Goal: Register for event/course

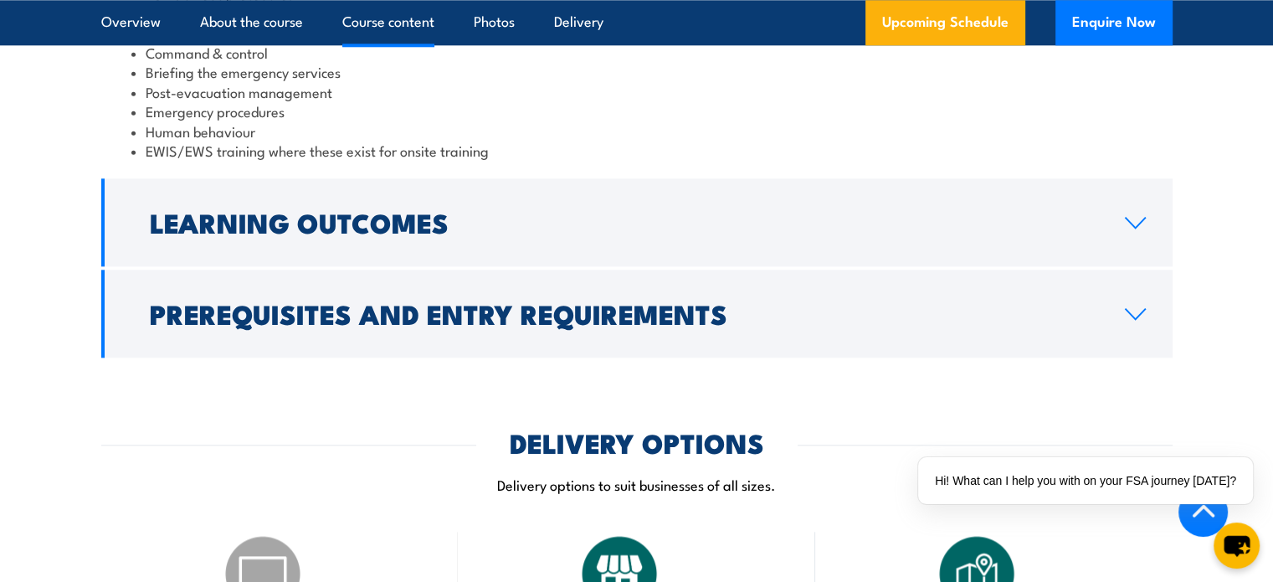
scroll to position [2009, 0]
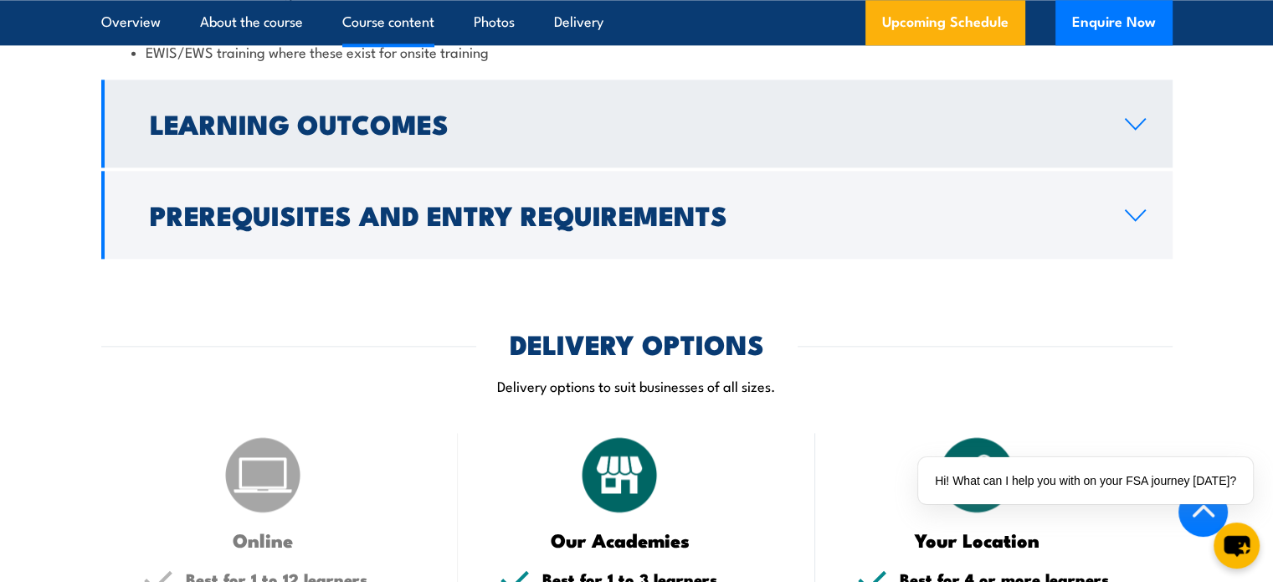
click at [1128, 112] on link "Learning Outcomes" at bounding box center [636, 124] width 1071 height 88
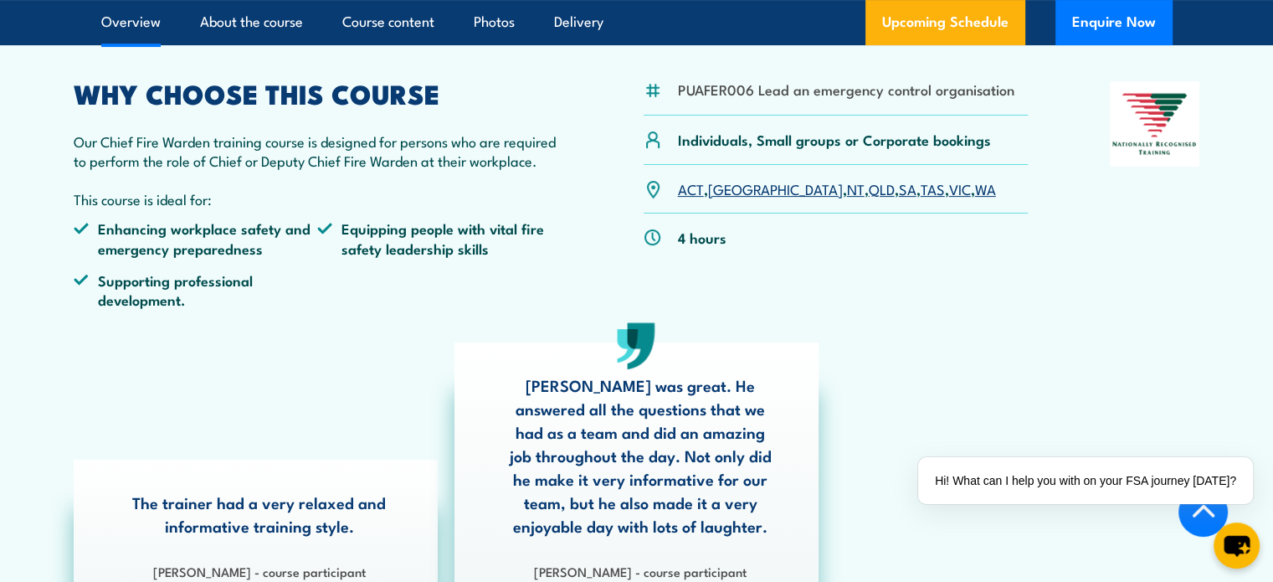
scroll to position [398, 0]
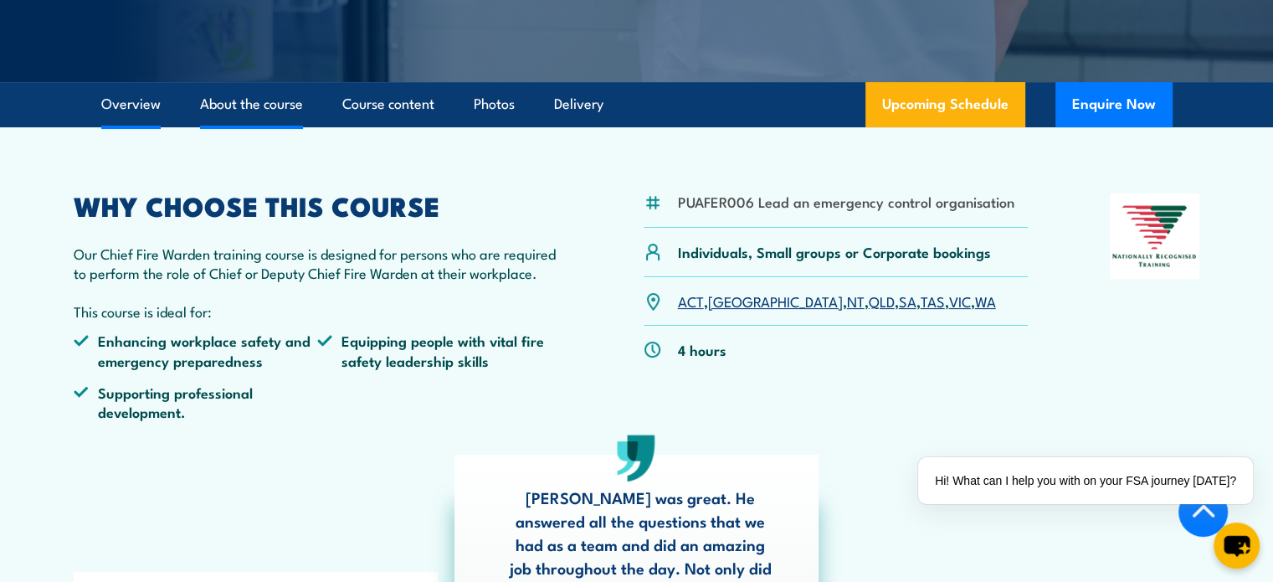
click at [287, 110] on link "About the course" at bounding box center [251, 104] width 103 height 44
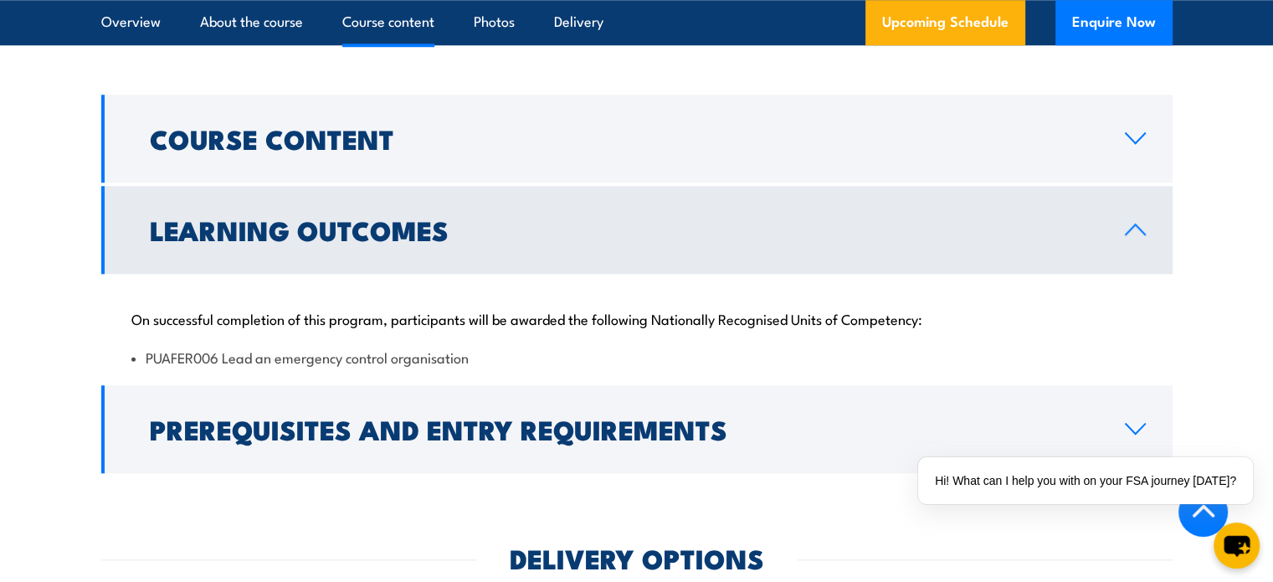
scroll to position [1513, 0]
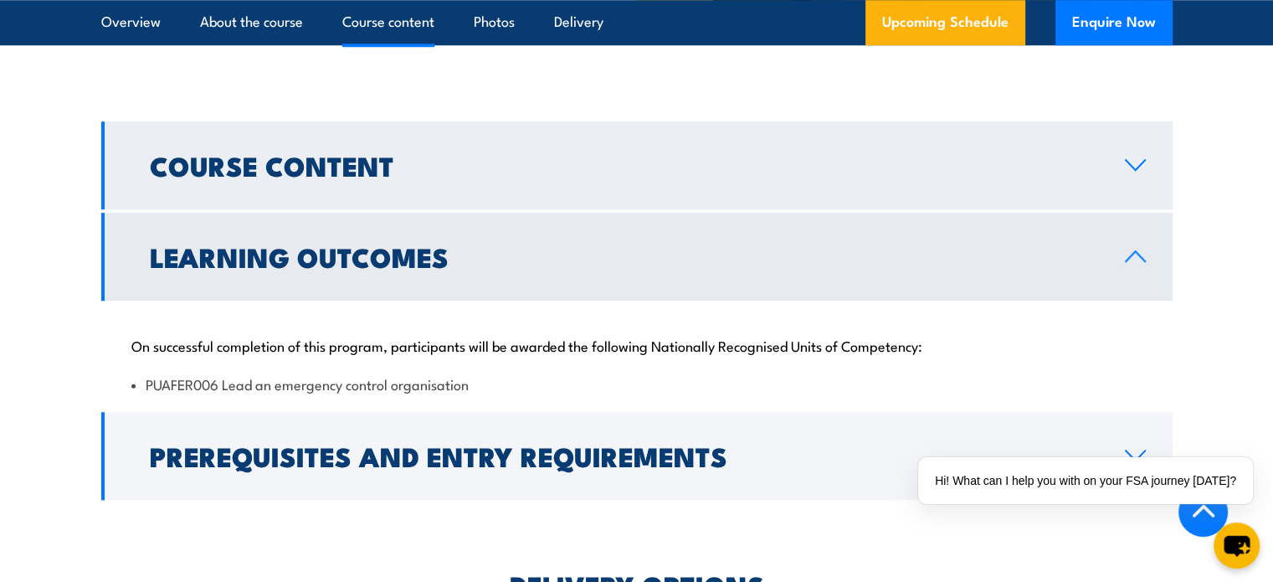
click at [502, 157] on h2 "Course Content" at bounding box center [624, 164] width 948 height 23
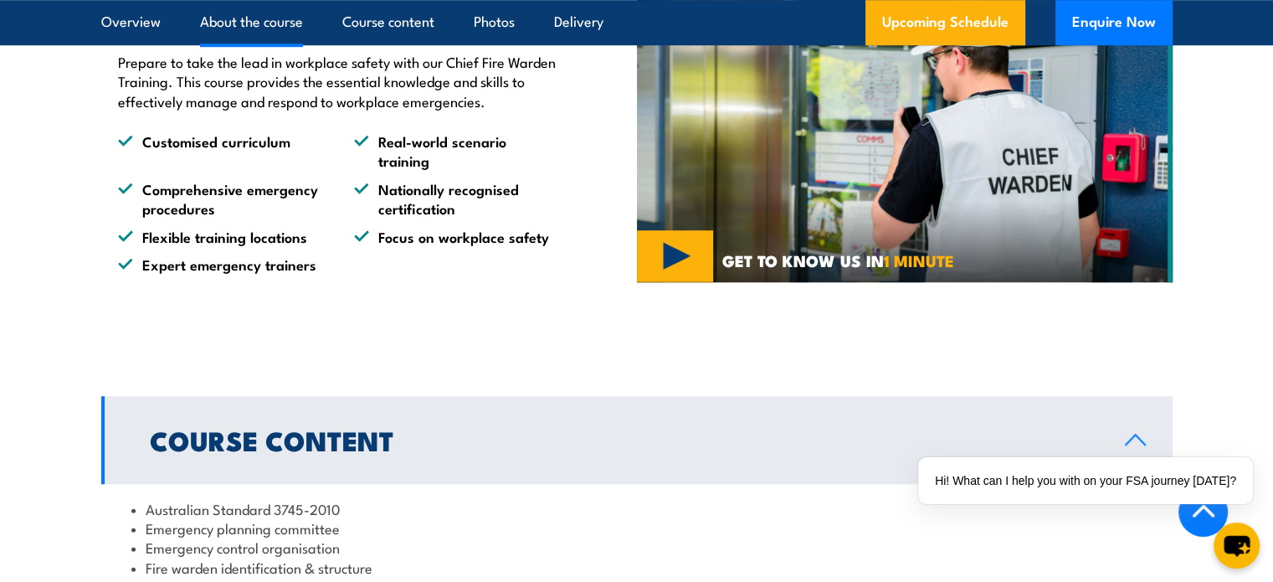
scroll to position [1178, 0]
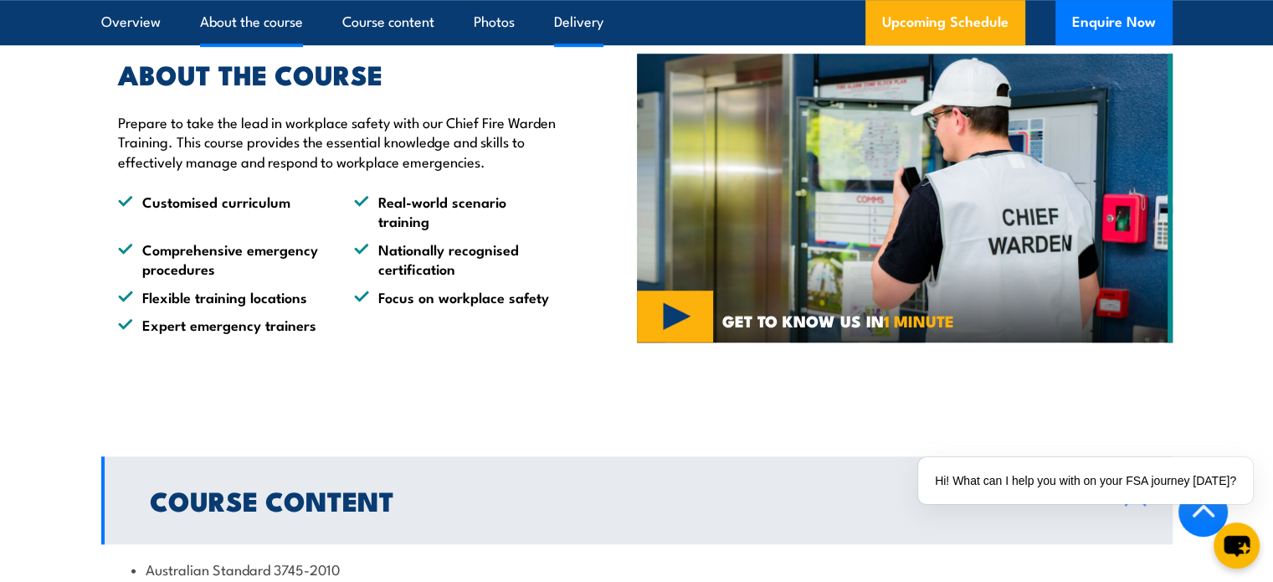
click at [569, 23] on link "Delivery" at bounding box center [578, 22] width 49 height 44
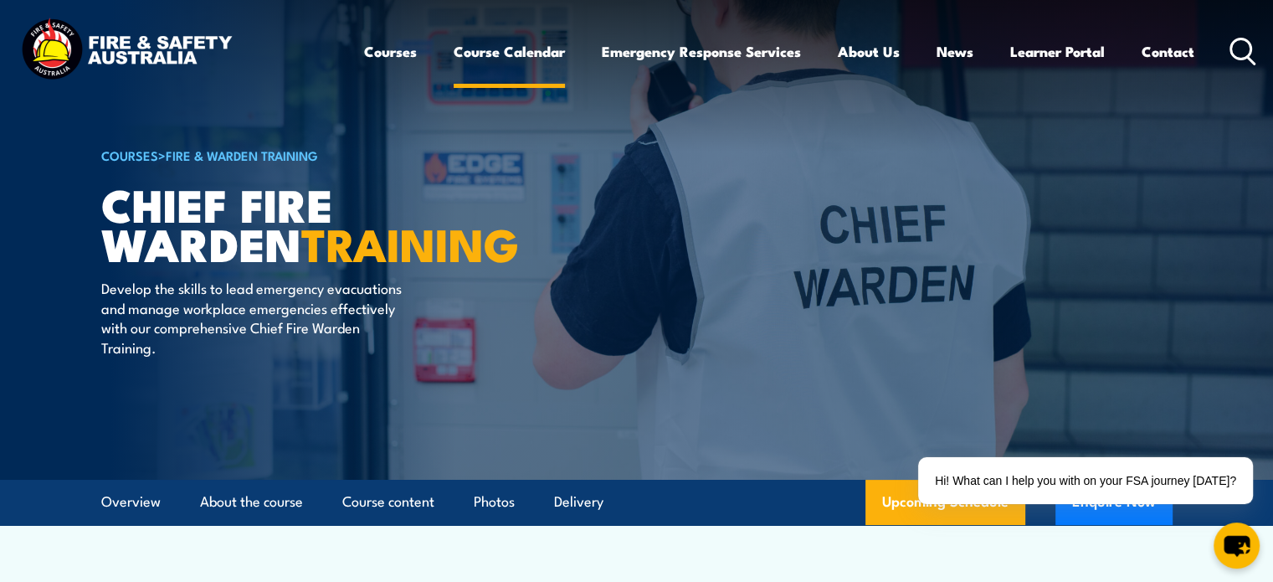
click at [527, 53] on link "Course Calendar" at bounding box center [509, 51] width 111 height 44
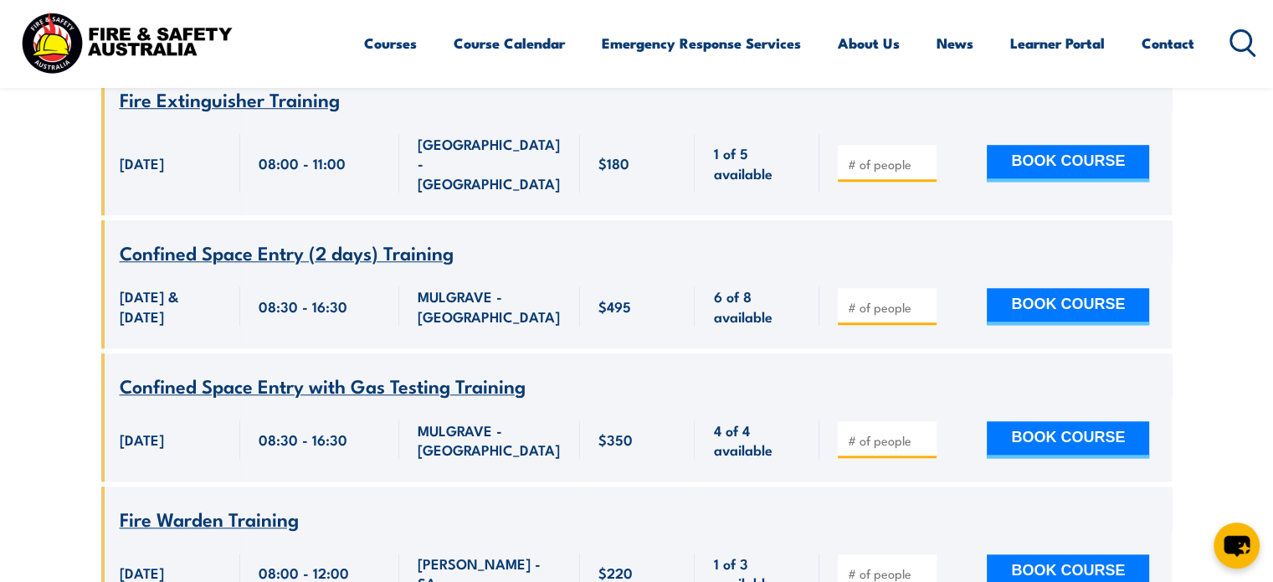
scroll to position [1423, 0]
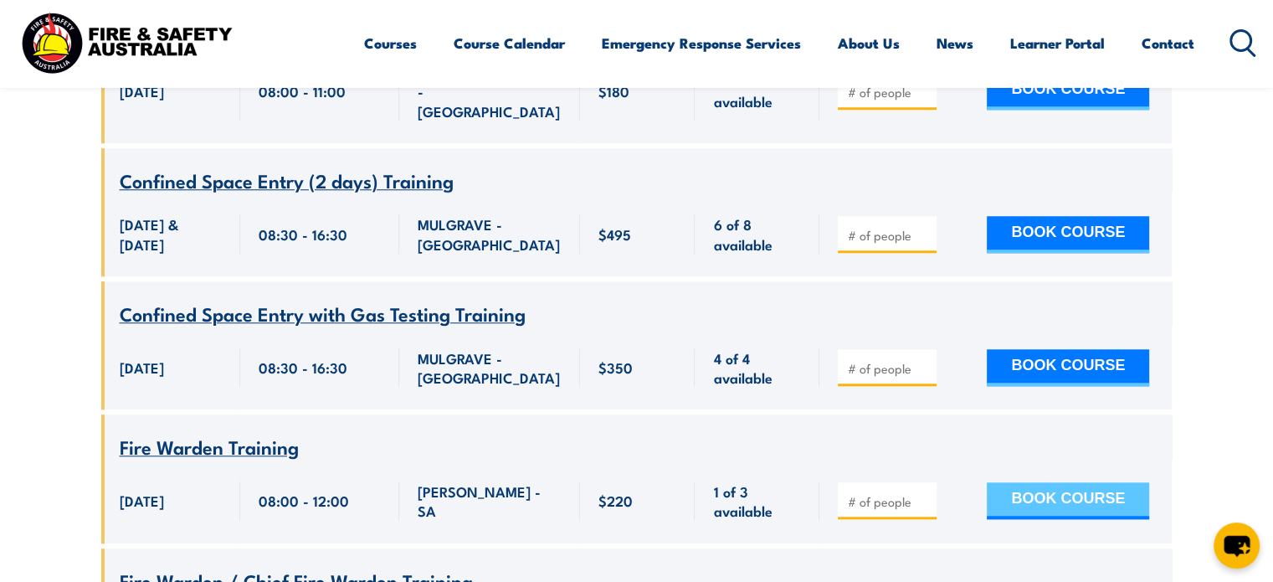
click at [1019, 482] on button "BOOK COURSE" at bounding box center [1068, 500] width 162 height 37
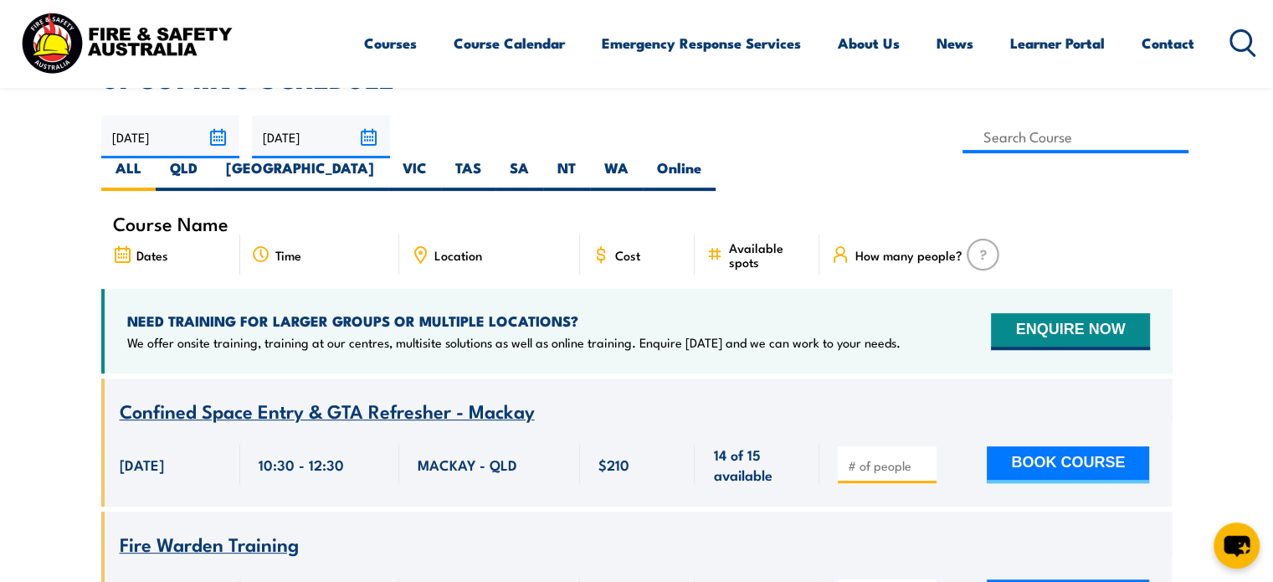
scroll to position [502, 0]
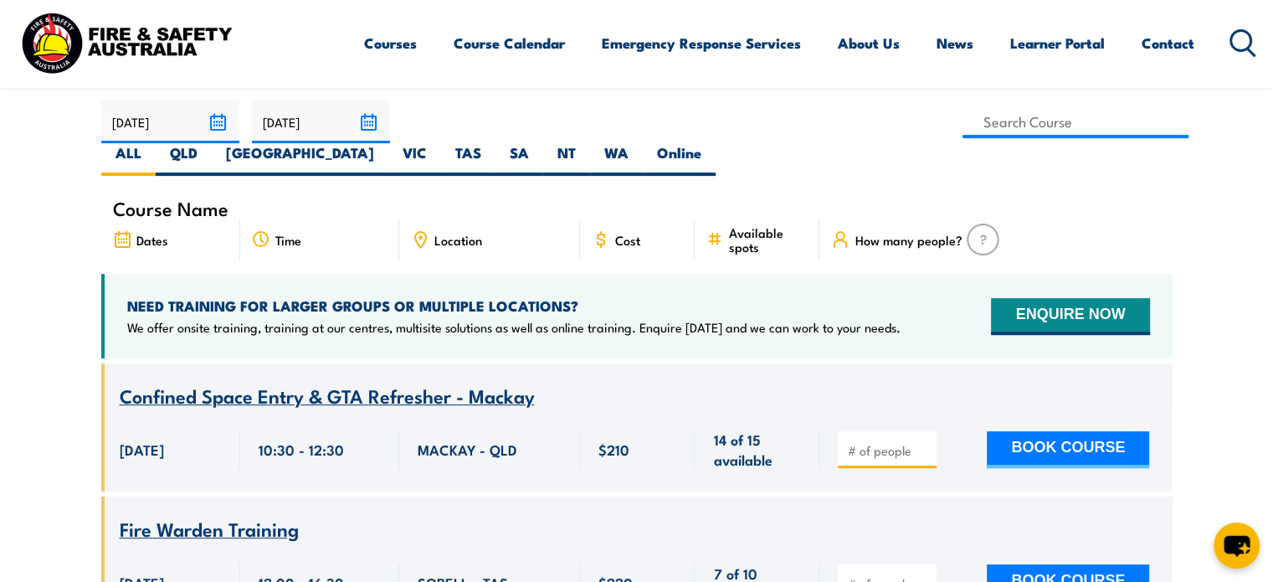
click at [452, 233] on span "Location" at bounding box center [458, 240] width 48 height 14
click at [433, 219] on div "Location" at bounding box center [489, 239] width 181 height 40
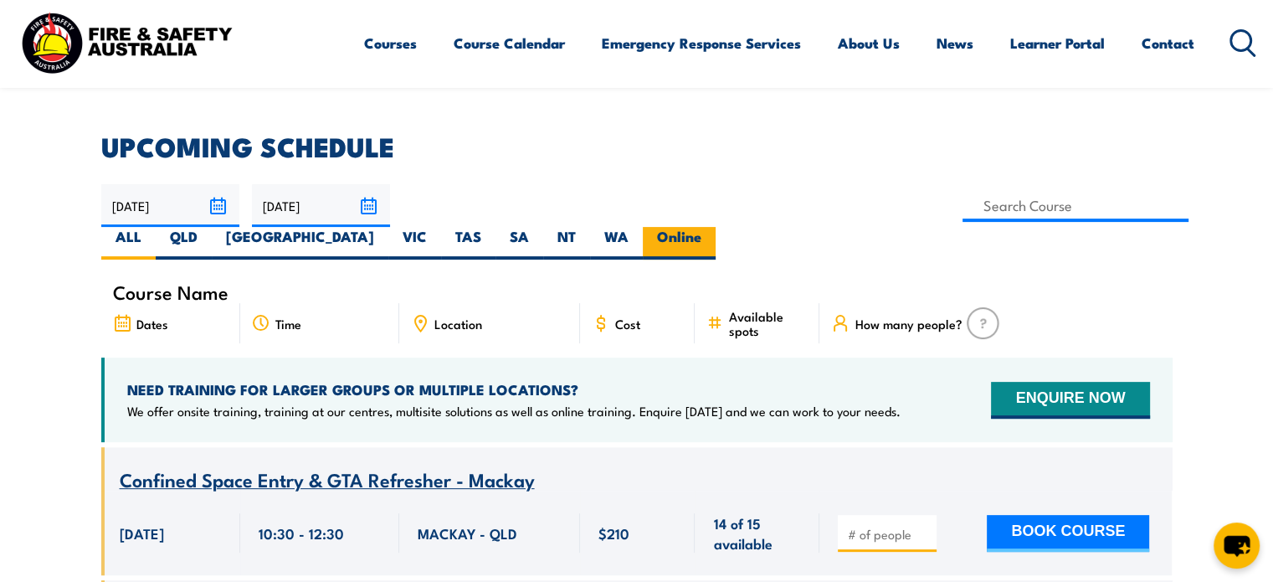
click at [716, 227] on label "Online" at bounding box center [679, 243] width 73 height 33
click at [712, 227] on input "Online" at bounding box center [706, 232] width 11 height 11
radio input "true"
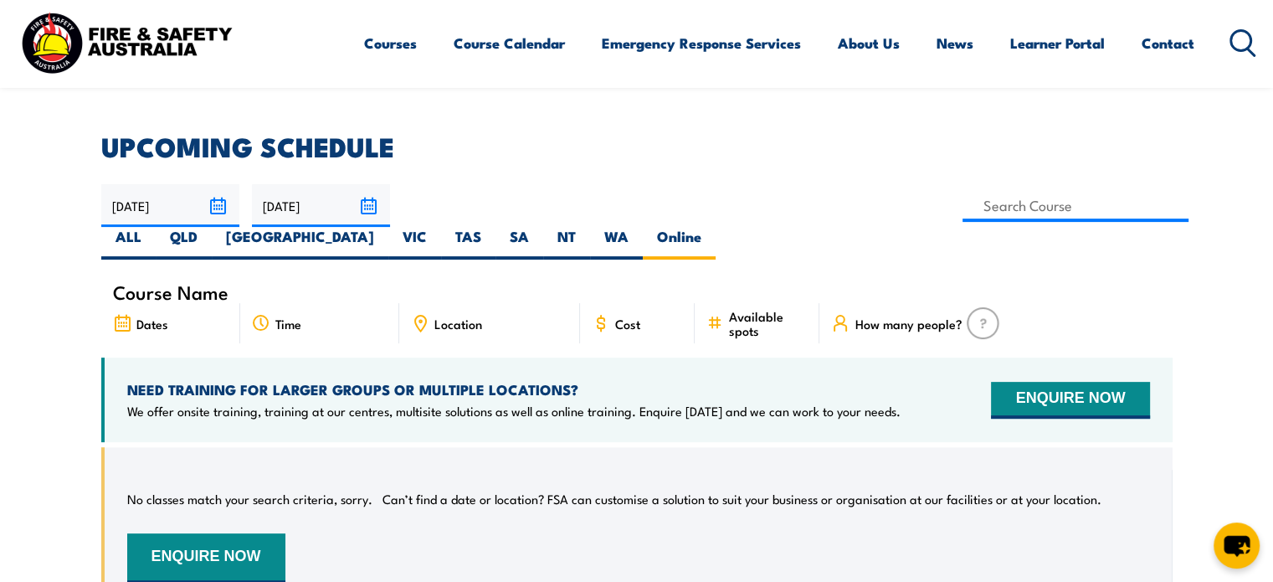
scroll to position [218, 0]
